Goal: Information Seeking & Learning: Learn about a topic

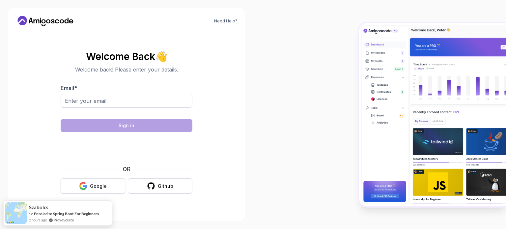
click at [89, 191] on button "Google" at bounding box center [93, 185] width 65 height 15
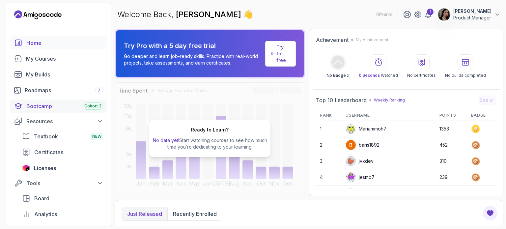
click at [53, 106] on div "Bootcamp Cohort 3" at bounding box center [64, 106] width 77 height 8
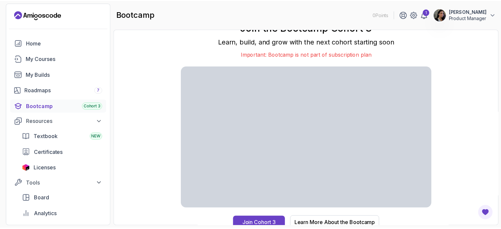
scroll to position [6, 0]
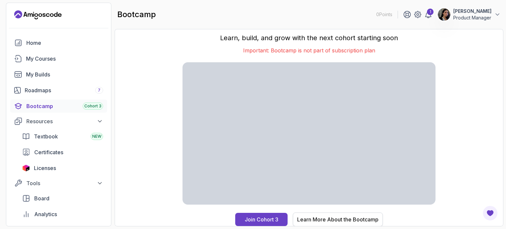
click at [356, 220] on div "Learn More About the Bootcamp" at bounding box center [337, 219] width 81 height 8
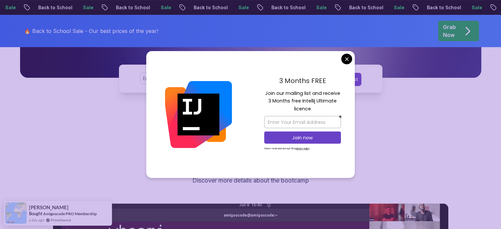
scroll to position [192, 0]
click at [339, 61] on div "3 Months FREE Join our mailing list and receive 3 Months free Intellij Ultimate…" at bounding box center [302, 114] width 104 height 127
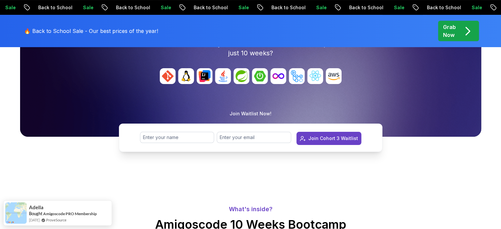
scroll to position [0, 0]
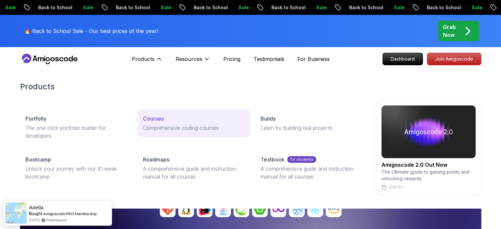
click at [157, 122] on link "Courses Comprehensive coding courses" at bounding box center [194, 123] width 112 height 28
